Goal: Find specific page/section: Find specific page/section

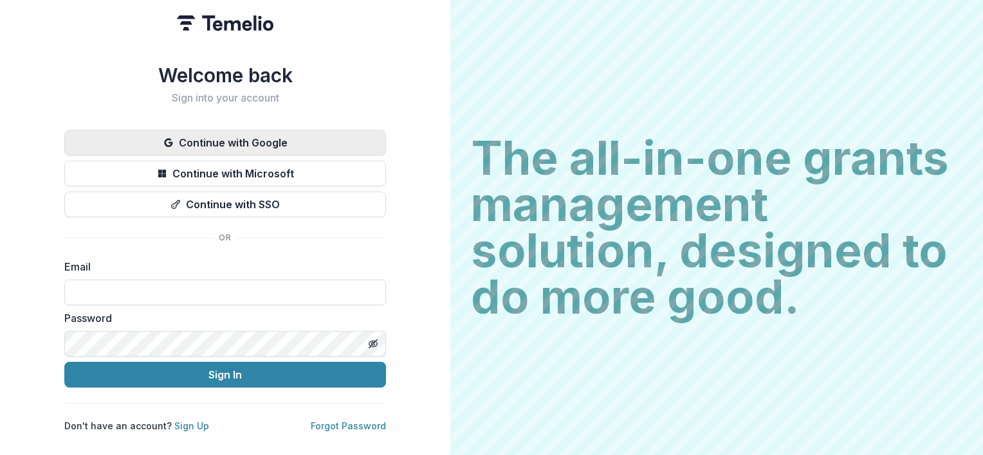
click at [239, 130] on button "Continue with Google" at bounding box center [225, 143] width 322 height 26
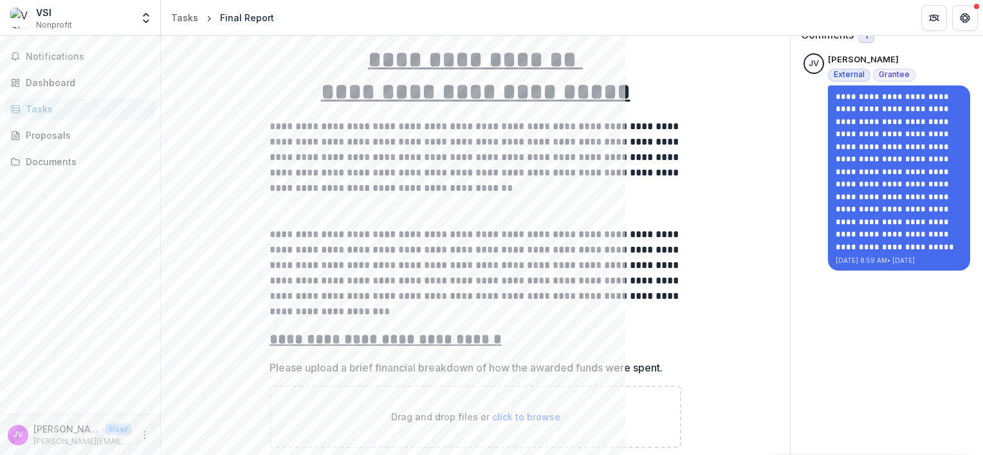
scroll to position [84, 0]
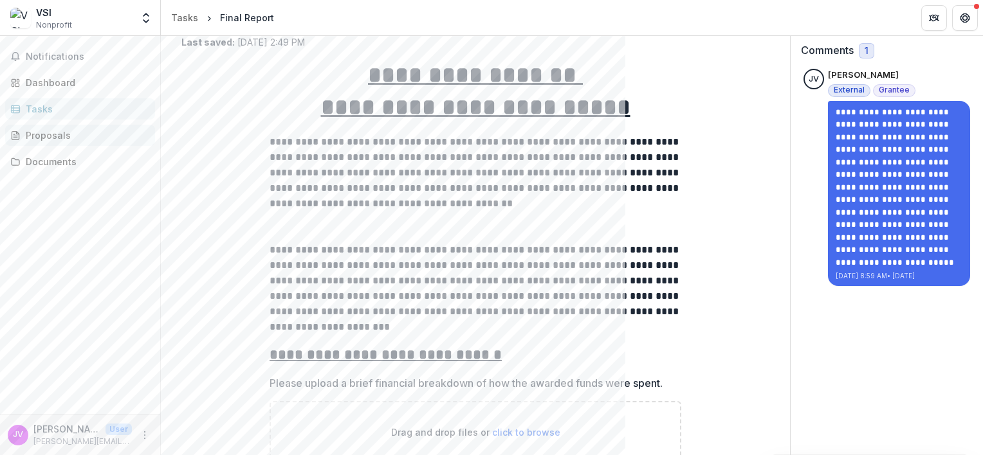
click at [35, 125] on link "Proposals" at bounding box center [80, 135] width 150 height 21
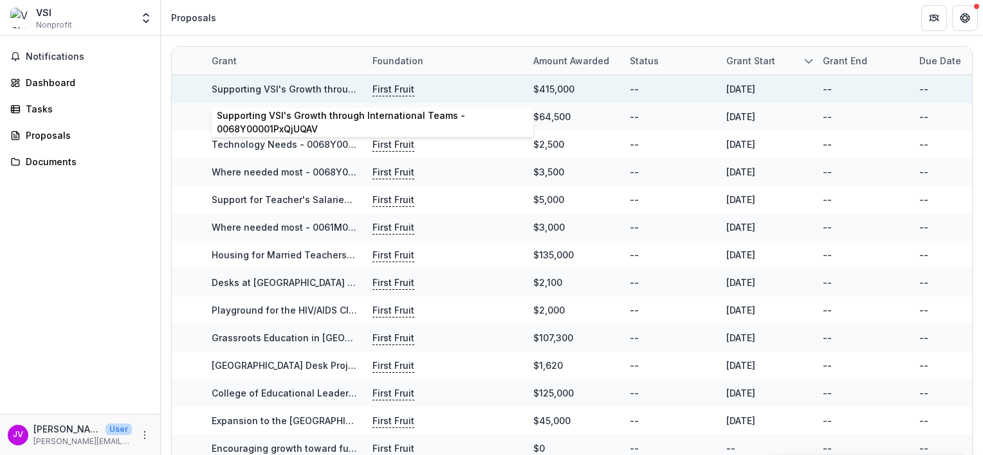
click at [284, 85] on link "Supporting VSI's Growth through International Teams - 0068Y00001PxQjUQAV" at bounding box center [388, 89] width 352 height 11
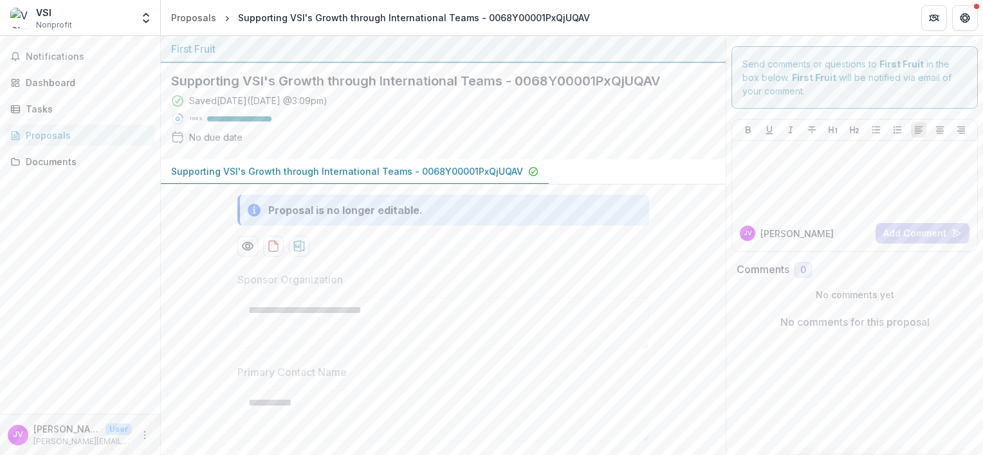
click at [105, 132] on div "Proposals" at bounding box center [85, 136] width 119 height 14
